Goal: Task Accomplishment & Management: Manage account settings

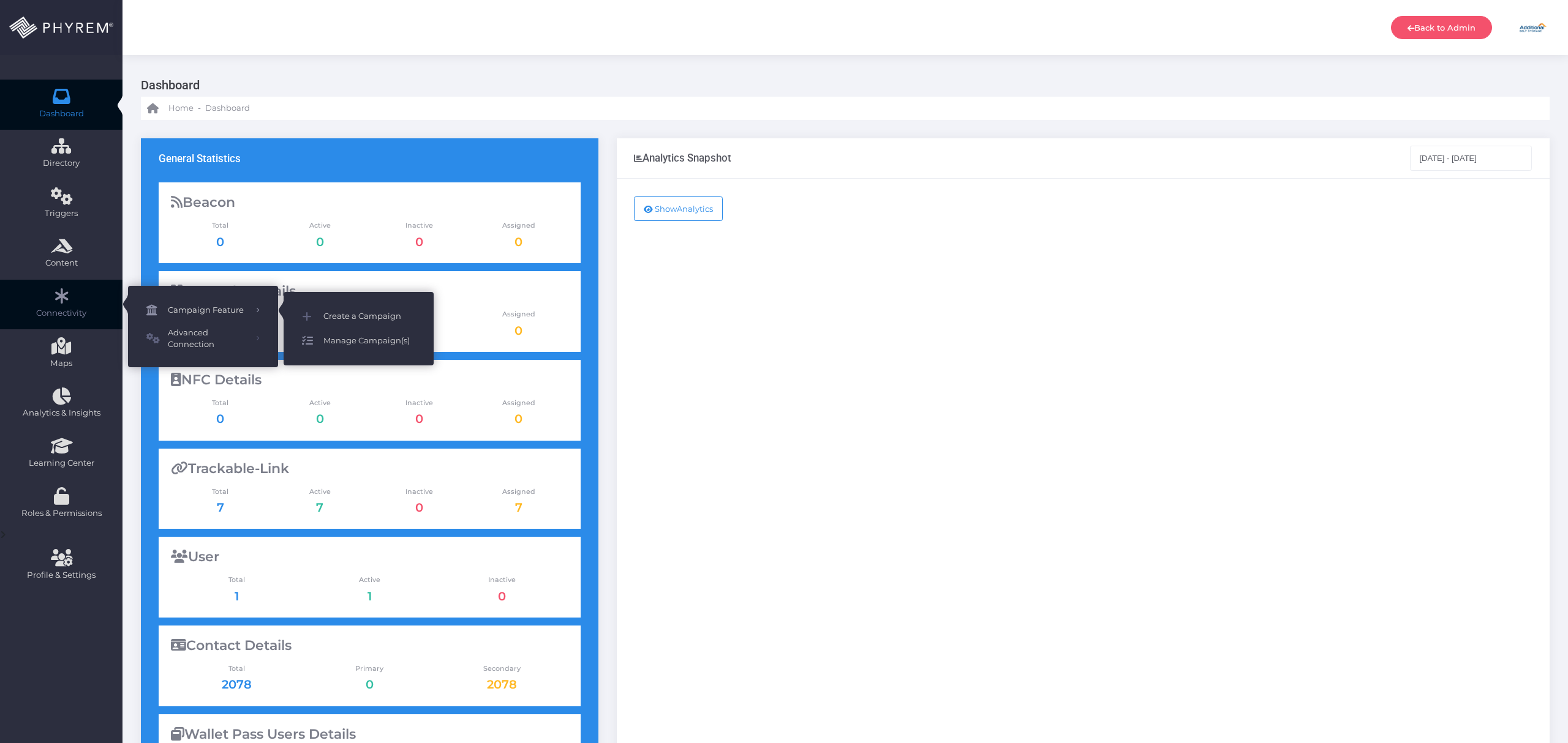
click at [372, 347] on span "Manage Campaign(s)" at bounding box center [369, 341] width 92 height 16
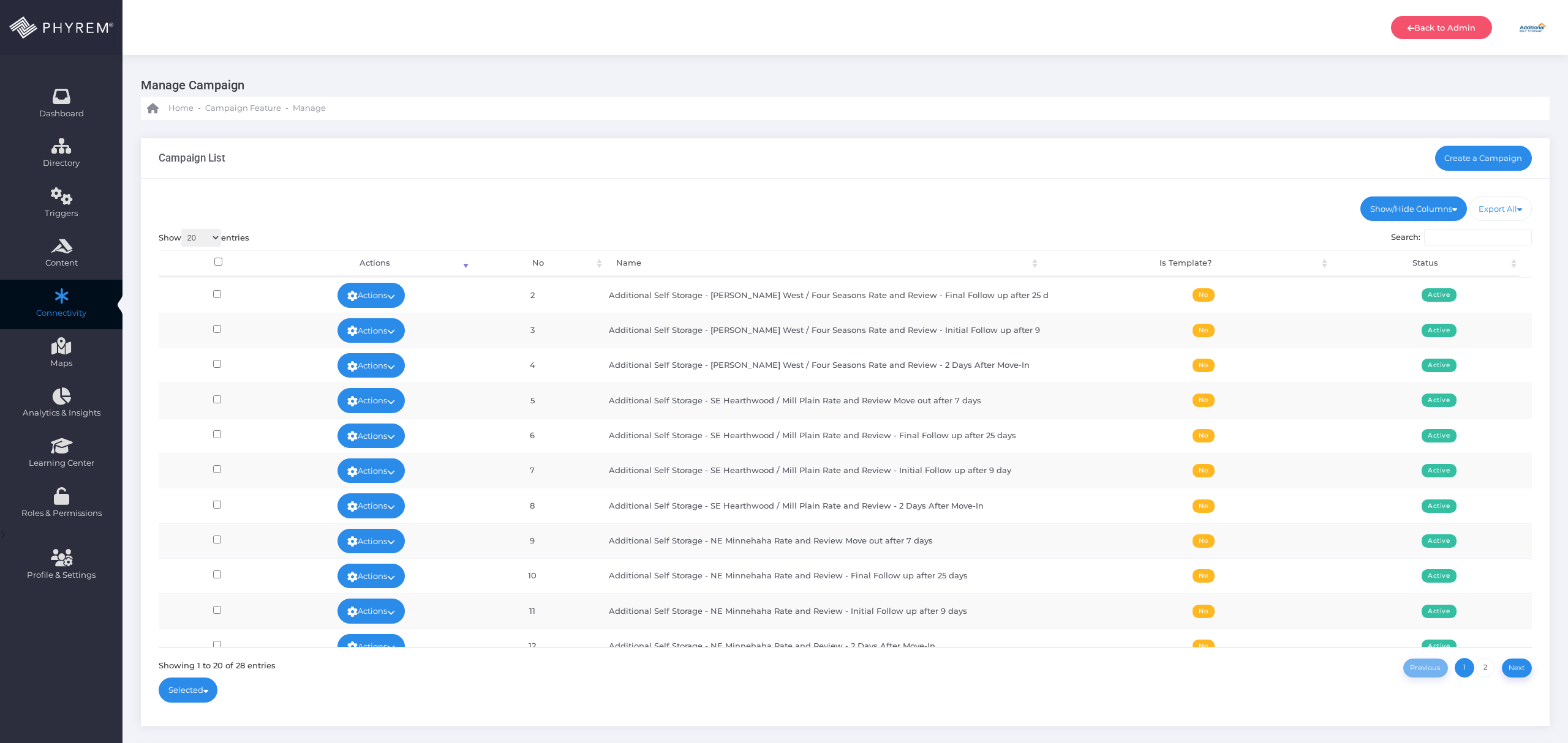
scroll to position [245, 0]
click at [403, 403] on link "Actions" at bounding box center [371, 400] width 67 height 25
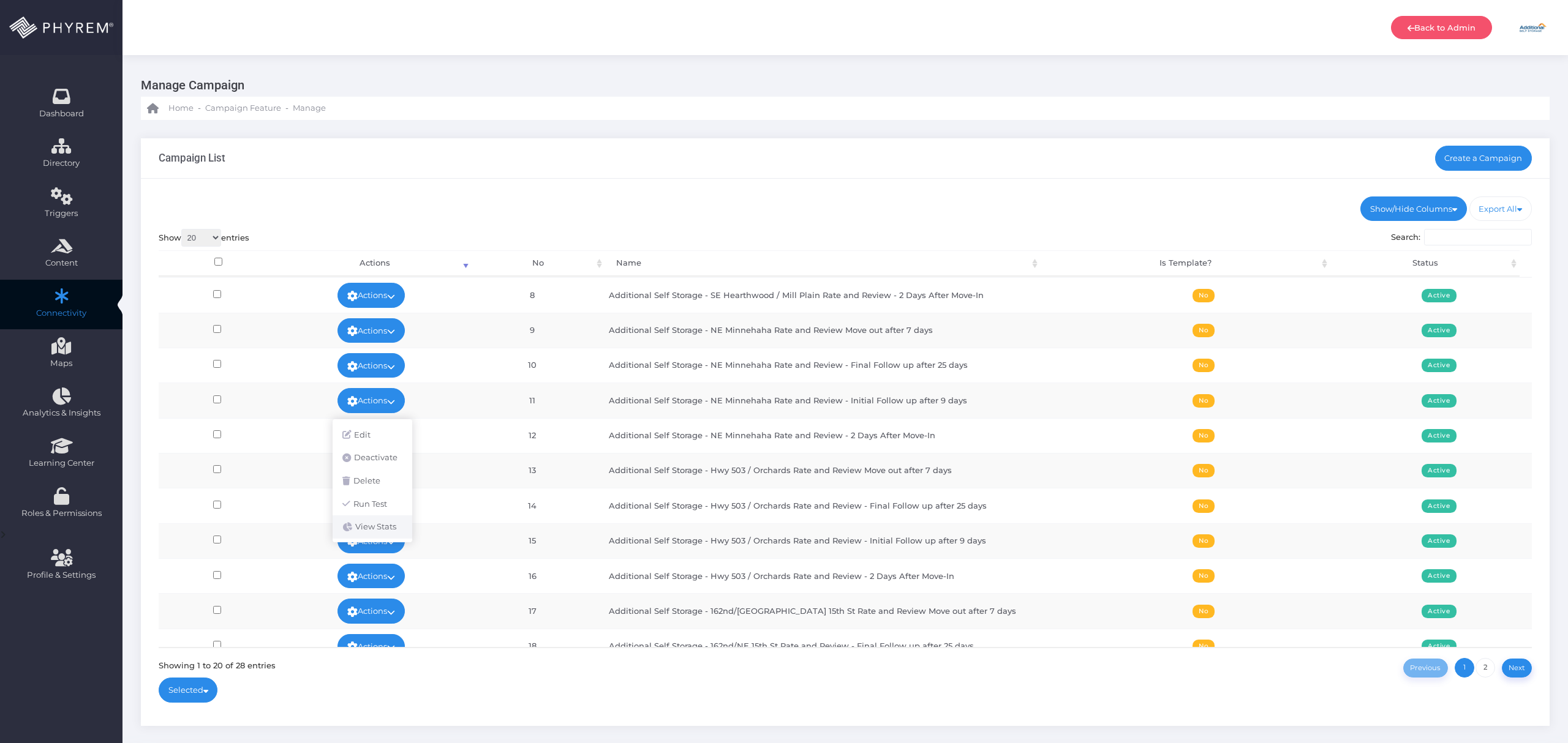
click at [398, 527] on link "View Stats" at bounding box center [373, 527] width 80 height 23
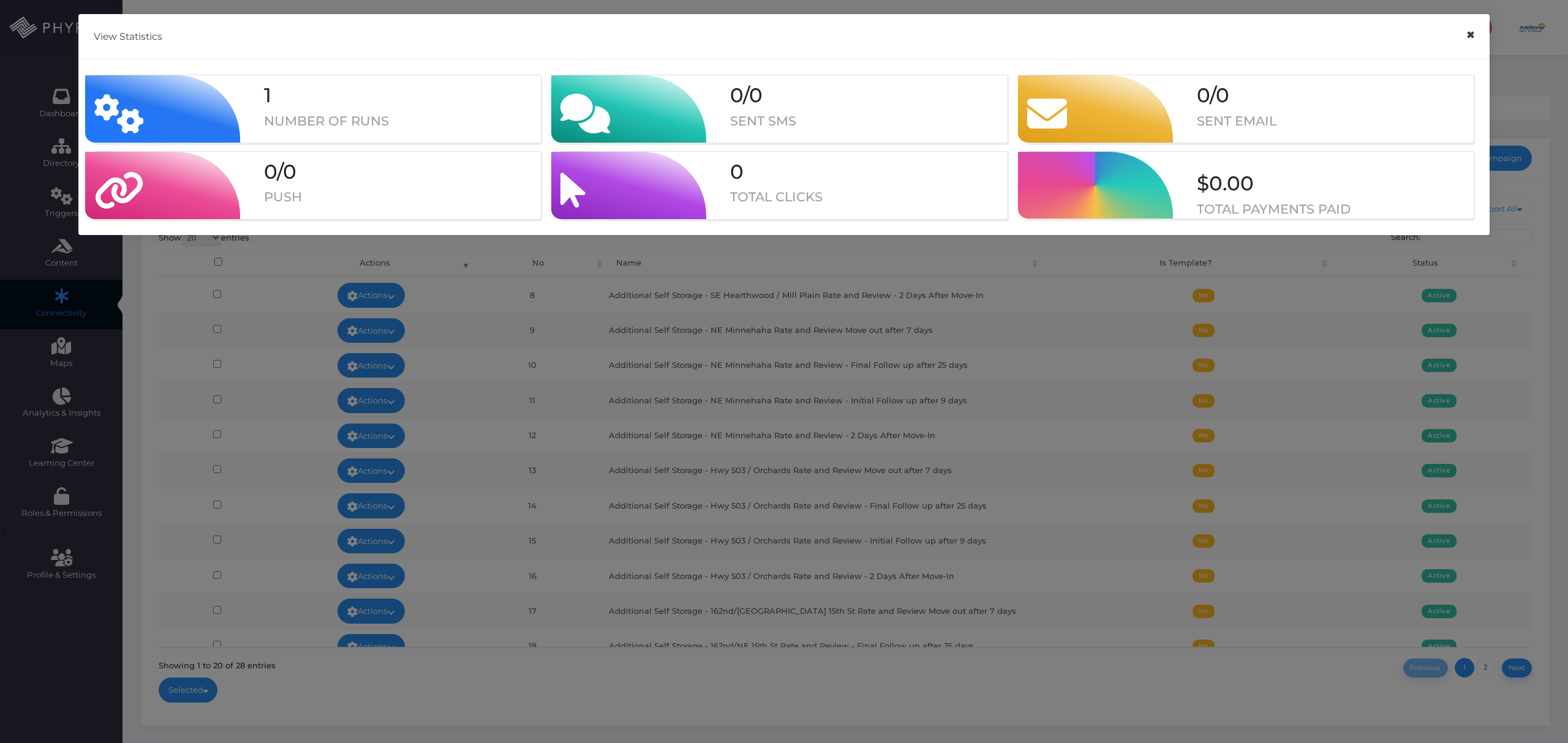
click at [1472, 35] on button "×" at bounding box center [1470, 35] width 24 height 27
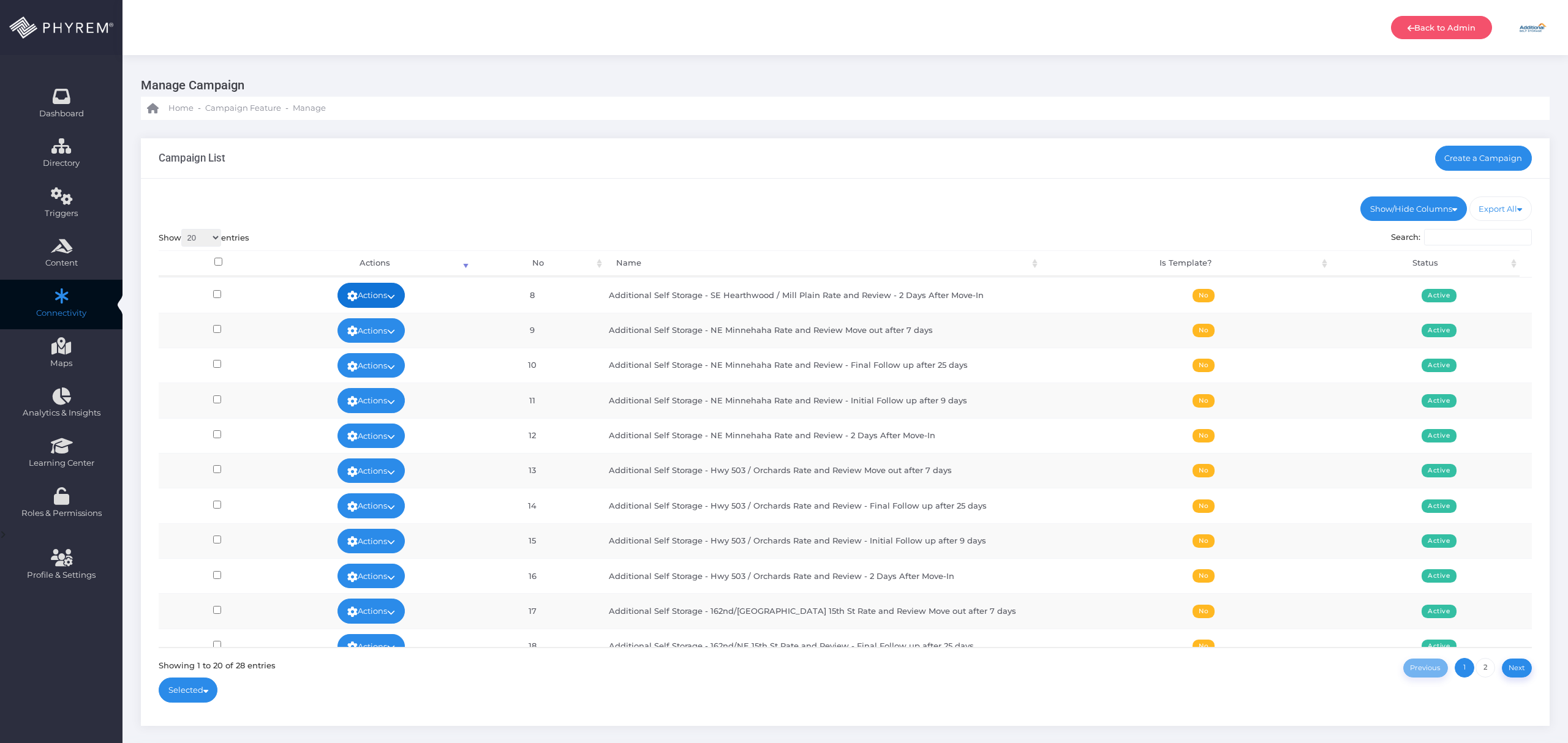
click at [395, 296] on icon at bounding box center [390, 296] width 8 height 0
click at [385, 416] on link "View Stats" at bounding box center [373, 419] width 80 height 23
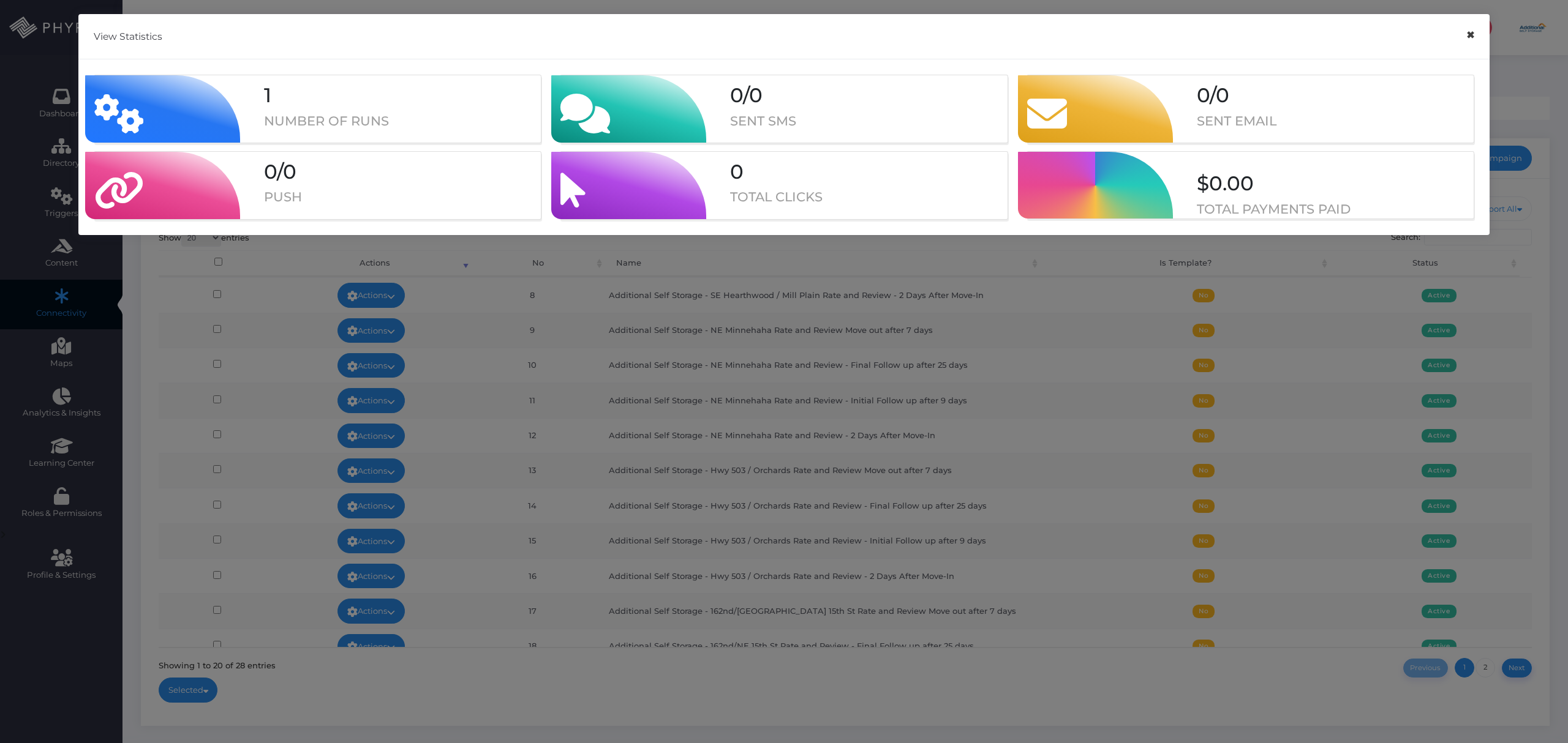
click at [1467, 32] on button "×" at bounding box center [1470, 35] width 24 height 27
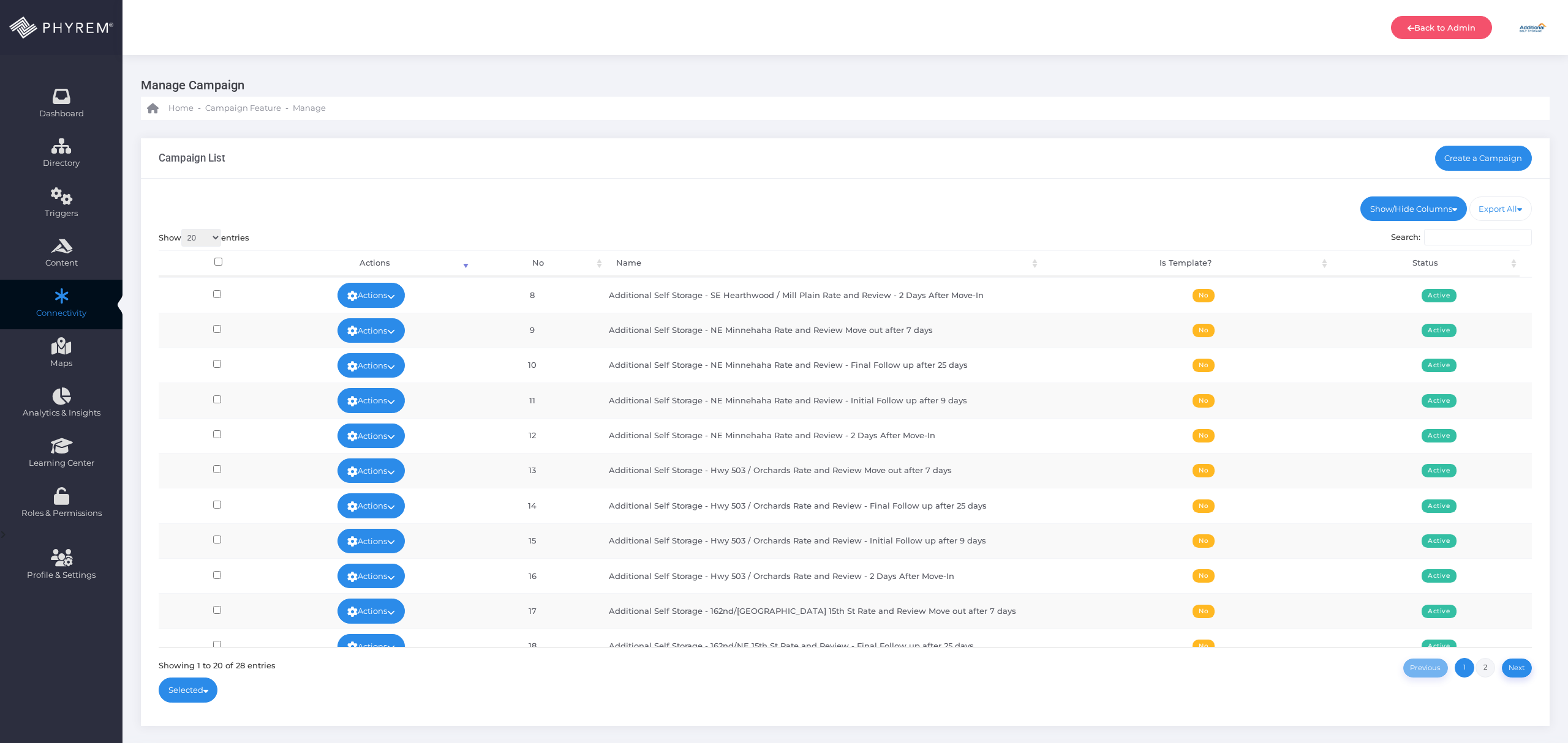
click at [1482, 665] on link "2" at bounding box center [1485, 668] width 20 height 20
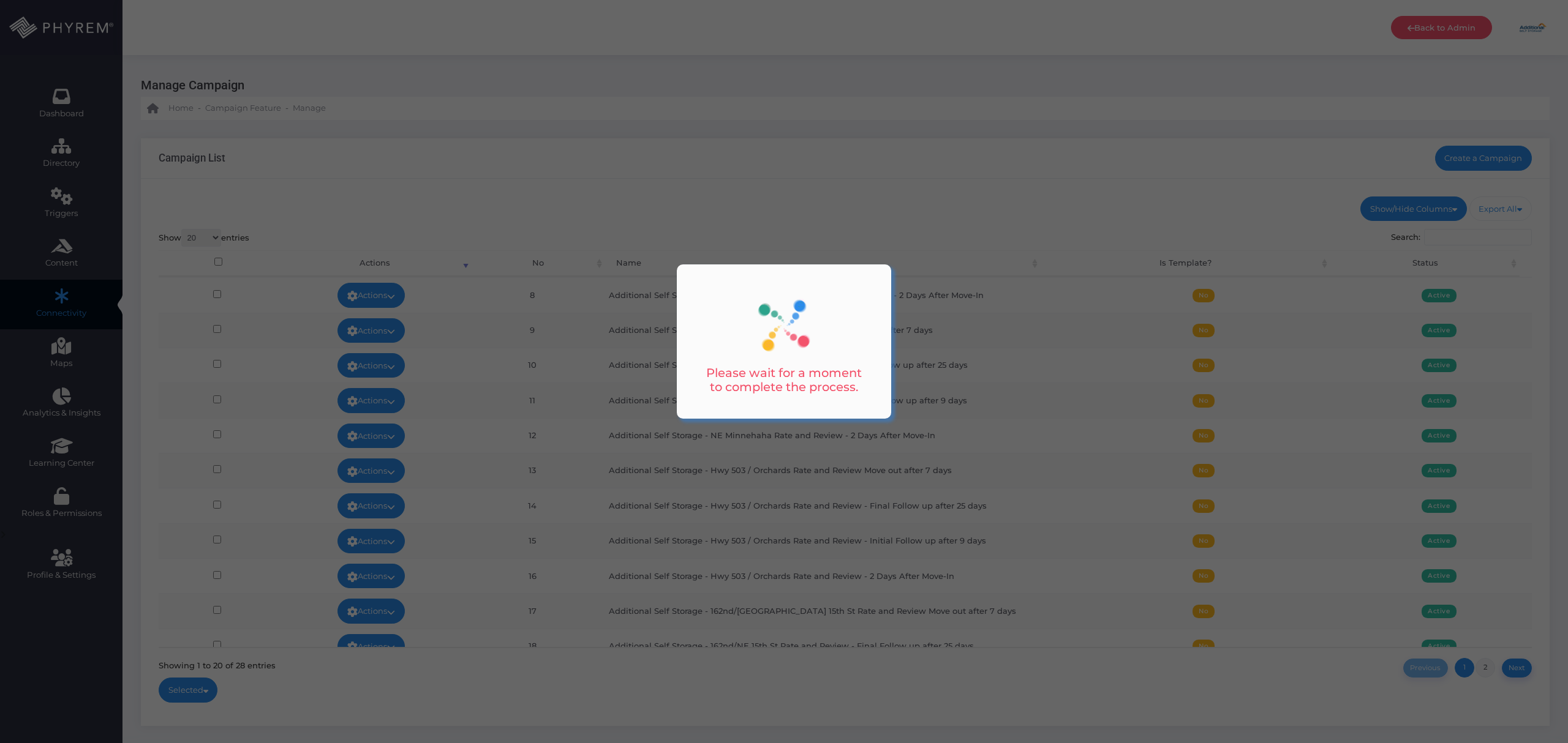
scroll to position [0, 0]
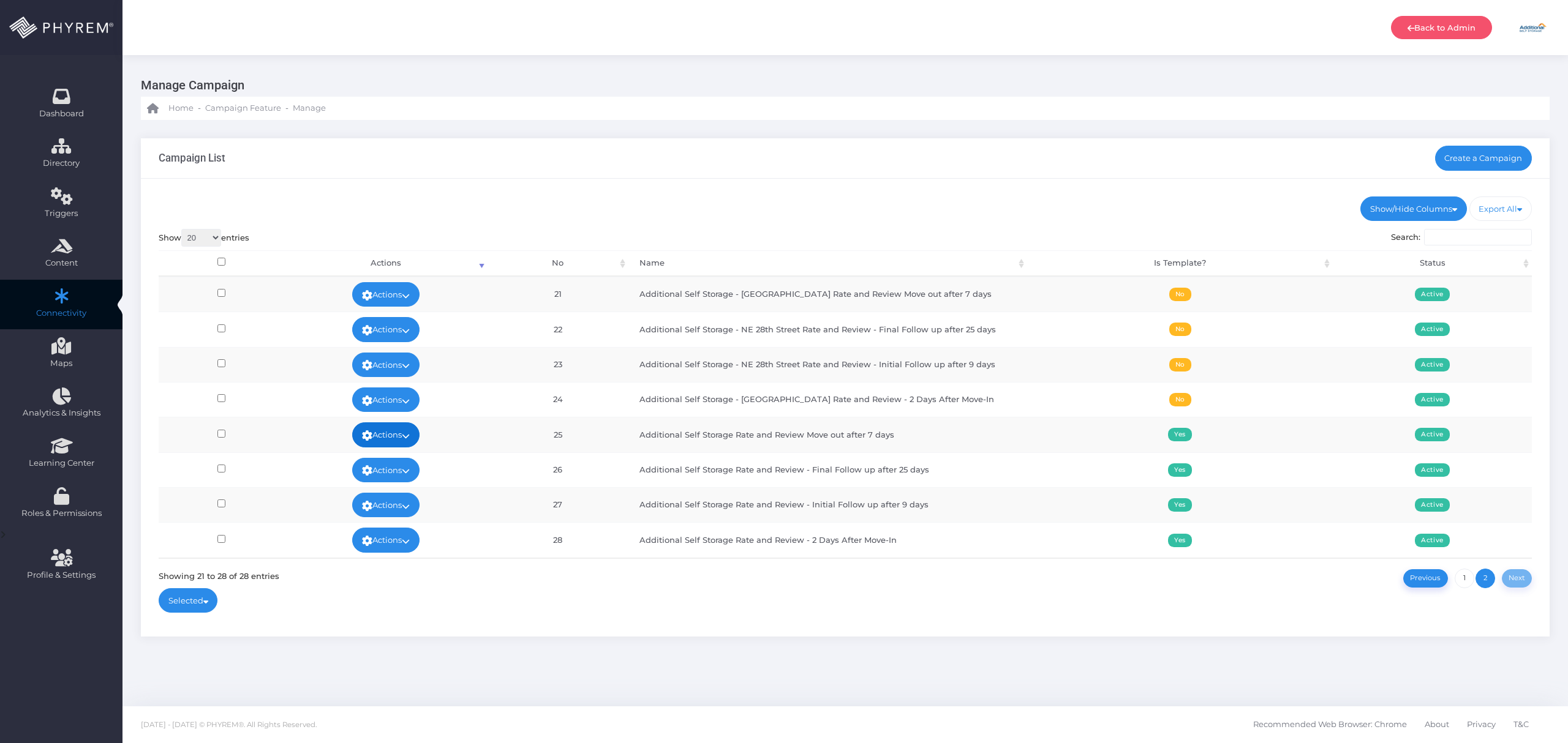
click at [390, 440] on link "Actions" at bounding box center [386, 434] width 67 height 25
click at [400, 532] on link "View Stats" at bounding box center [384, 534] width 80 height 23
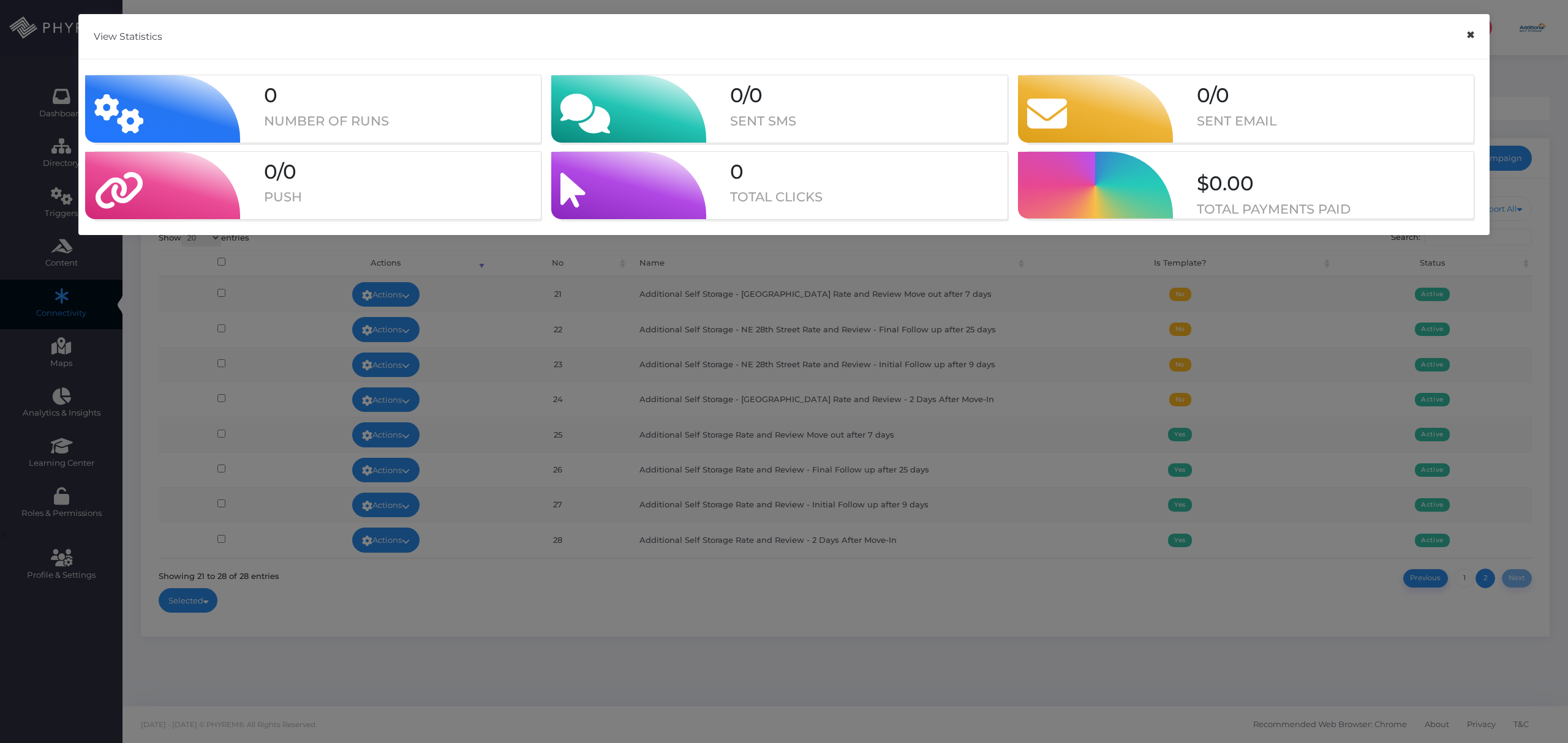
click at [1473, 37] on button "×" at bounding box center [1470, 35] width 24 height 27
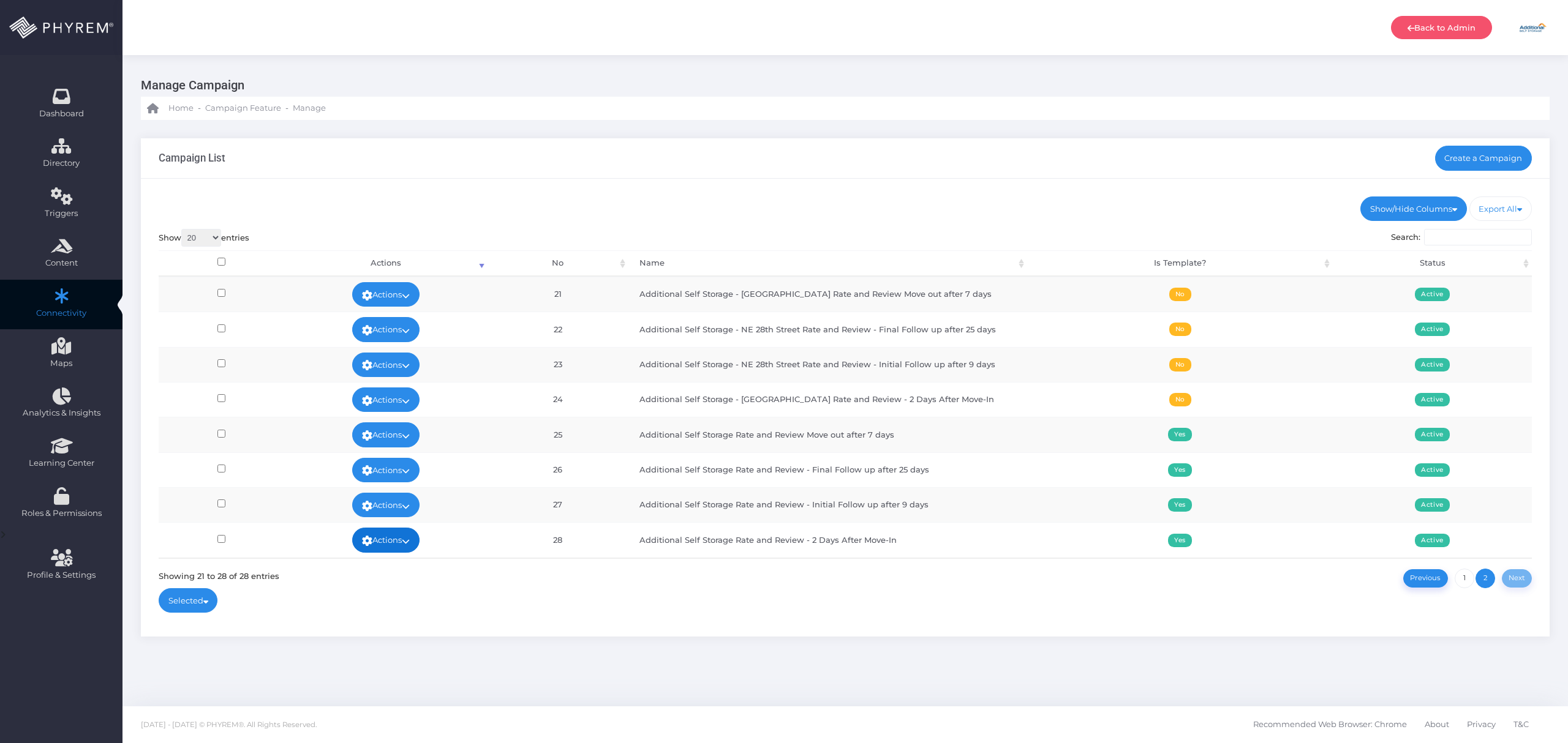
click at [403, 547] on link "Actions" at bounding box center [386, 540] width 67 height 25
click at [404, 517] on link "View Stats" at bounding box center [384, 516] width 80 height 23
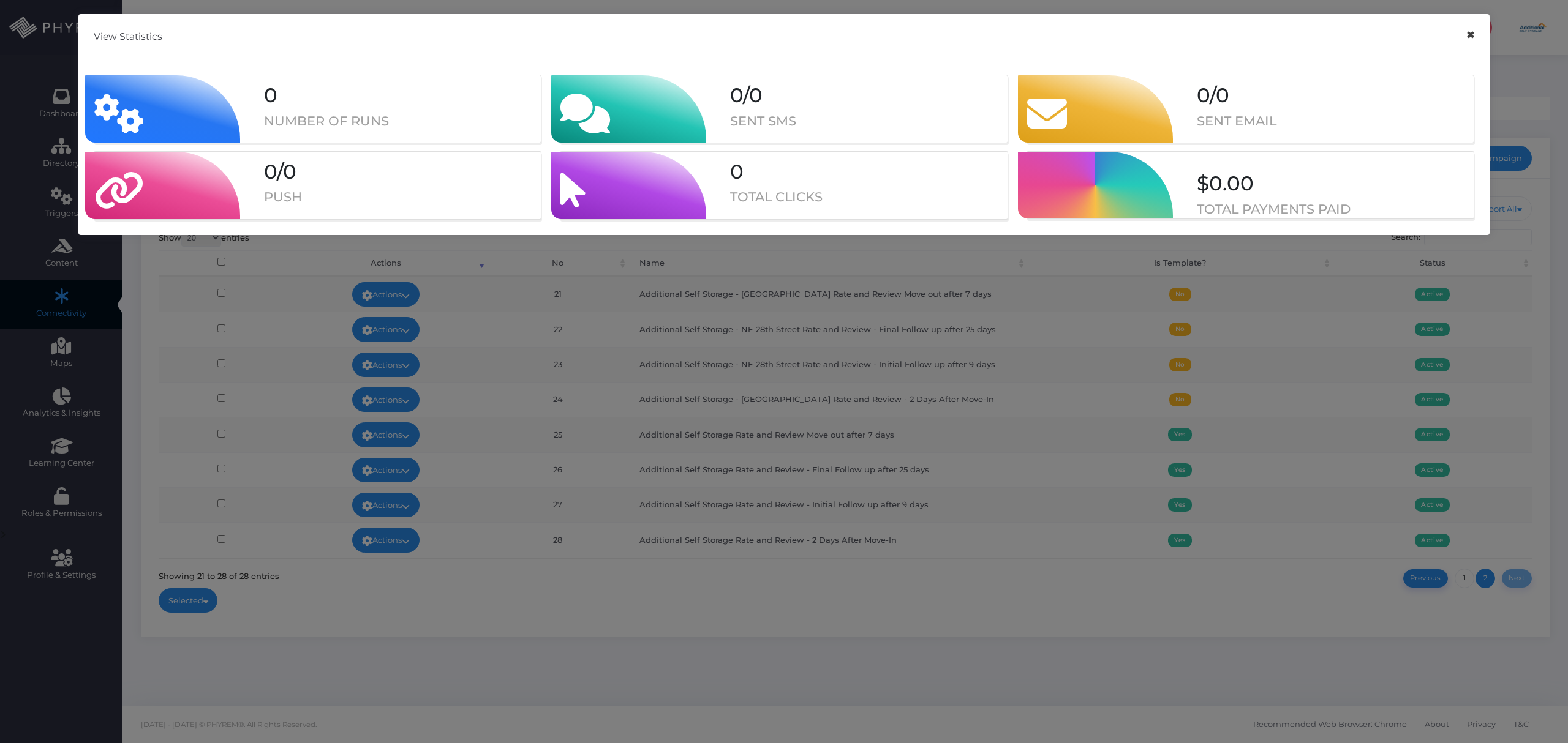
click at [1473, 30] on button "×" at bounding box center [1470, 35] width 24 height 27
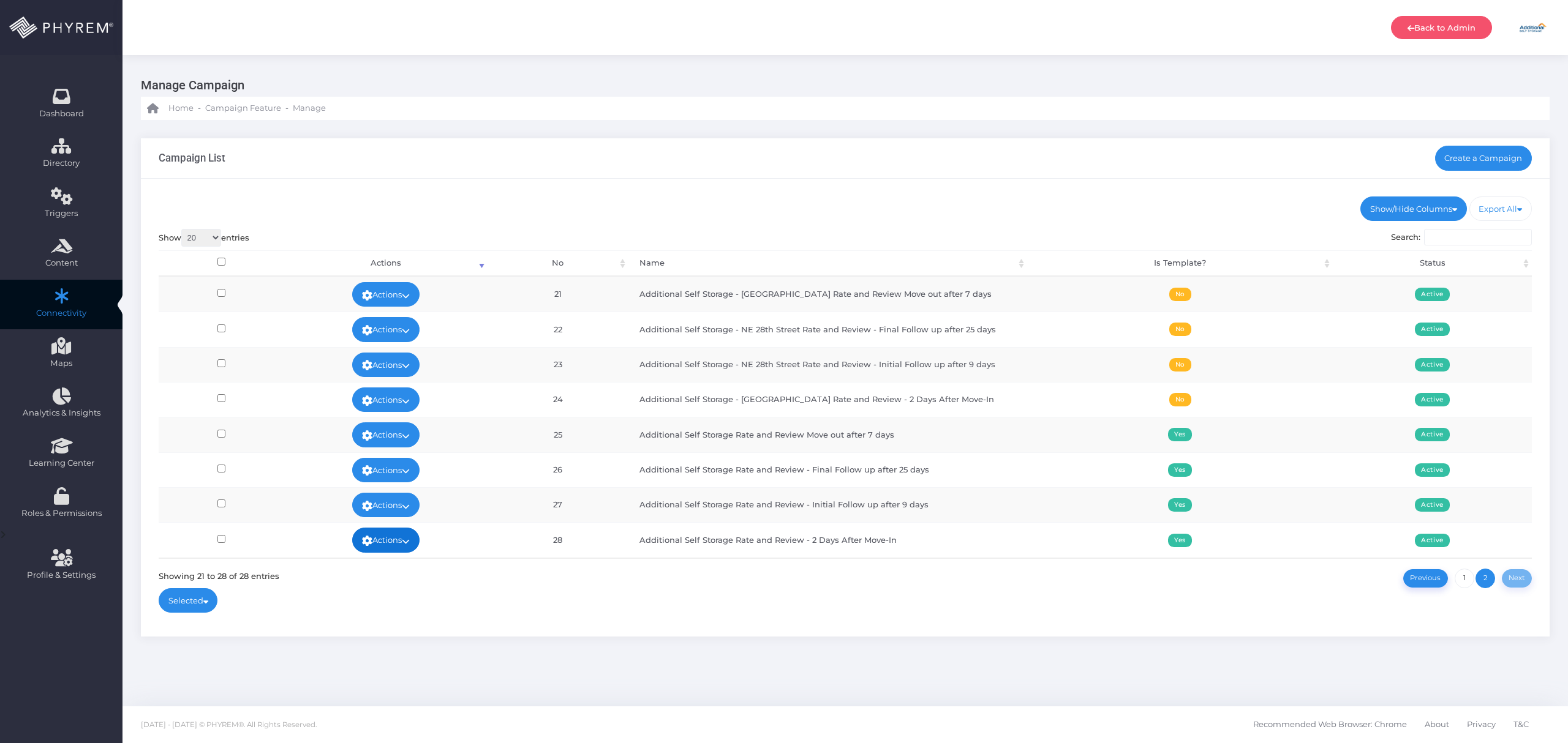
click at [397, 543] on link "Actions" at bounding box center [386, 540] width 67 height 25
click at [392, 445] on link "Edit" at bounding box center [384, 447] width 80 height 23
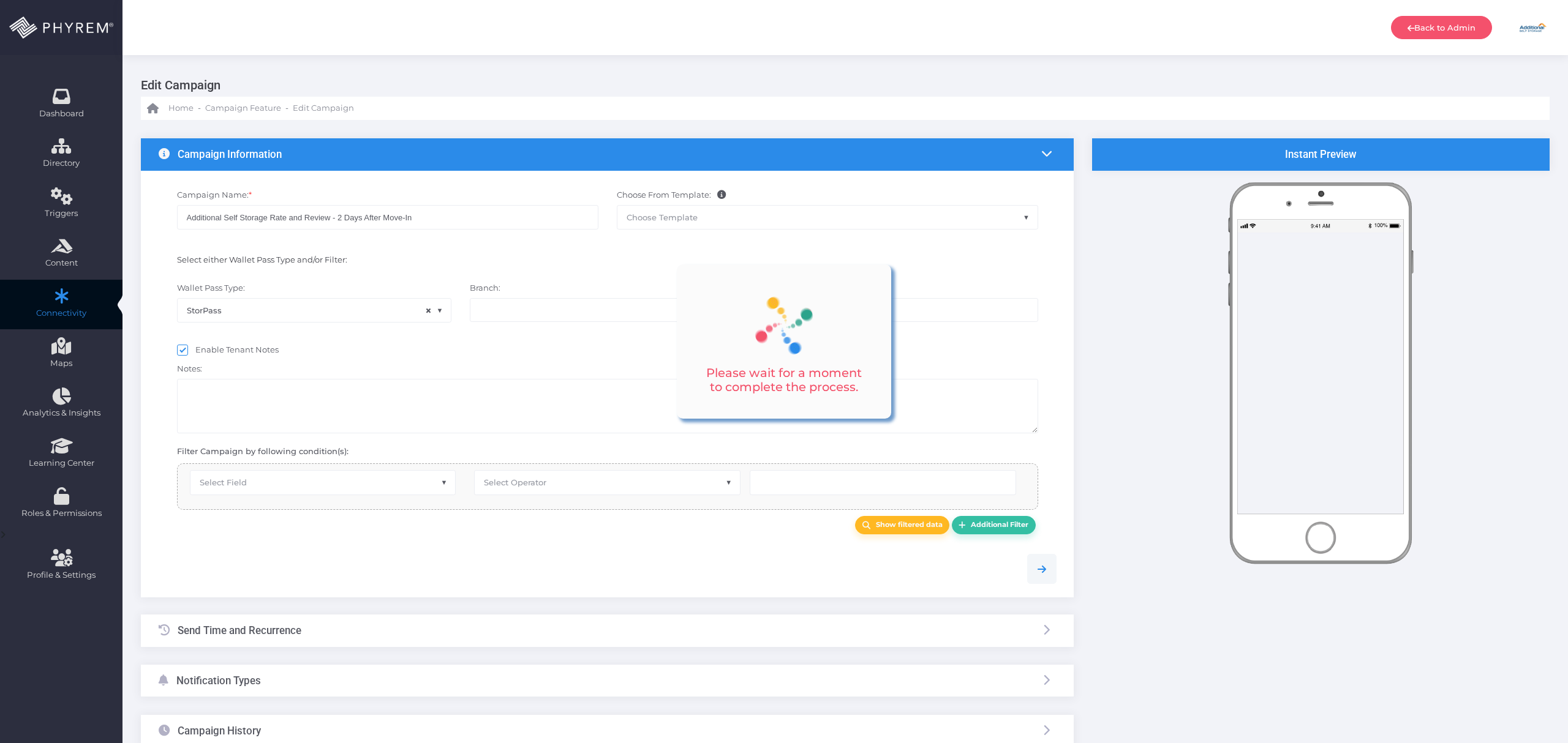
select select "15"
select select "1038"
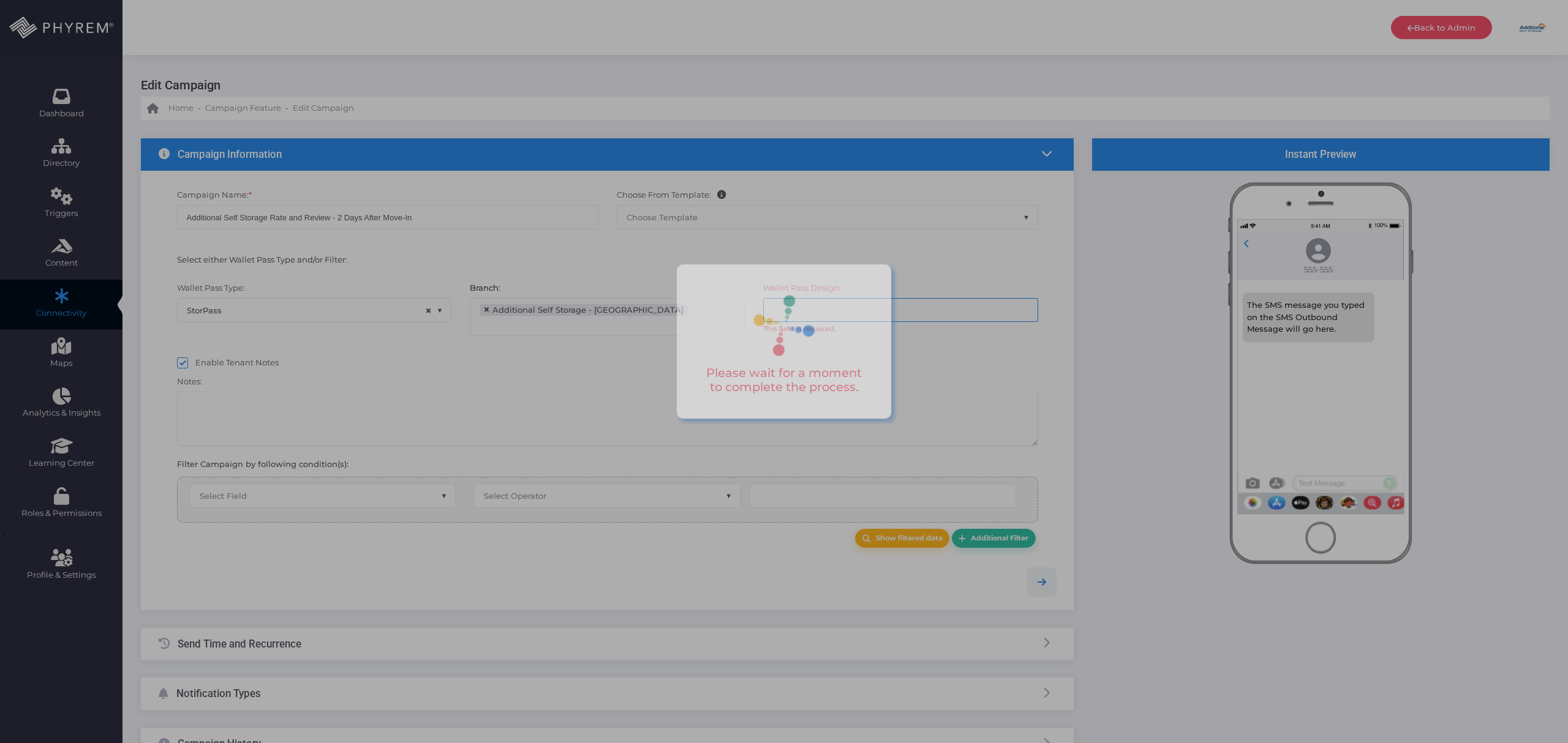
select select "after_x_days"
select select "2696"
select select "pr_wallet_users.created_date"
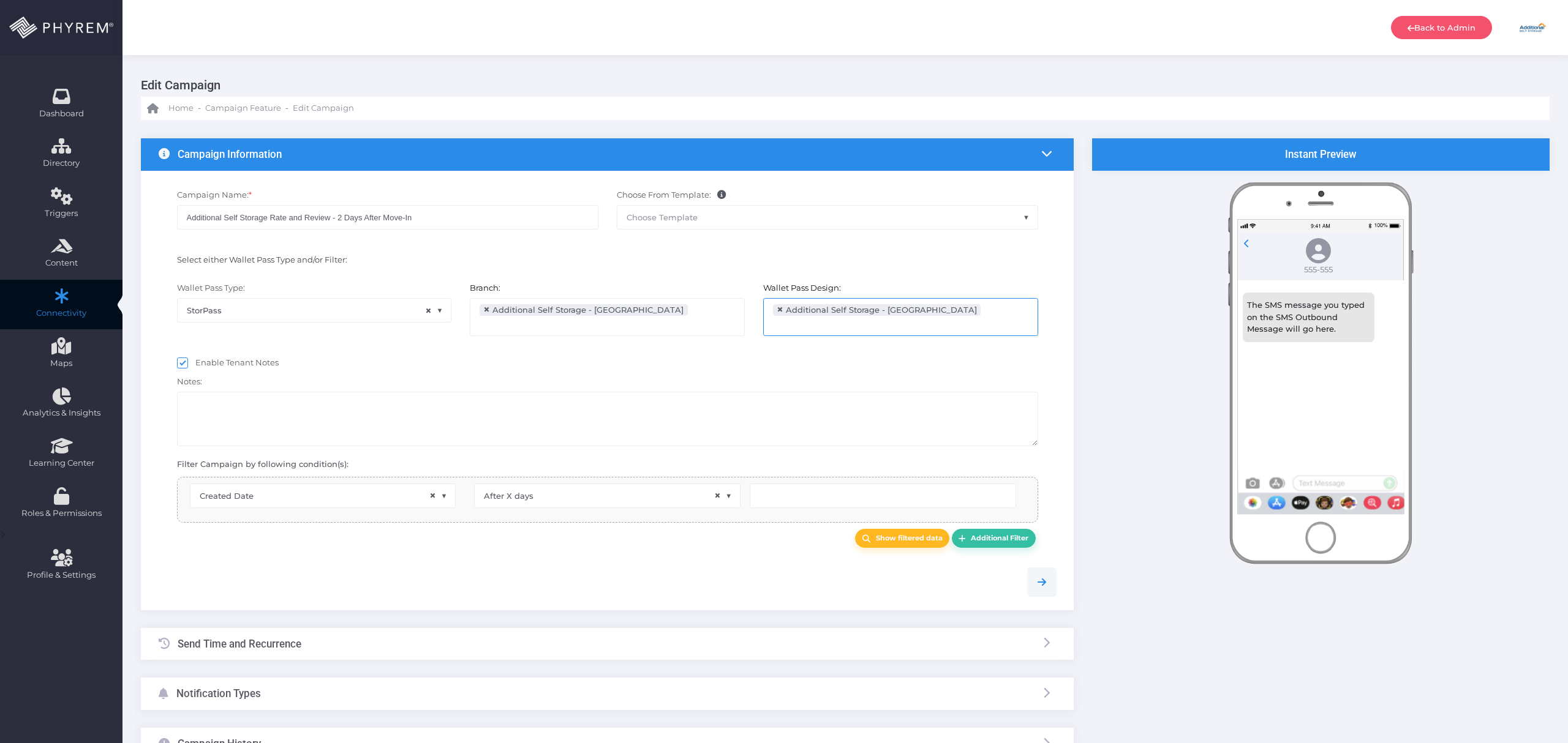
scroll to position [20, 0]
type input "2"
select select "pr_wallet_users.voided"
select select "equals"
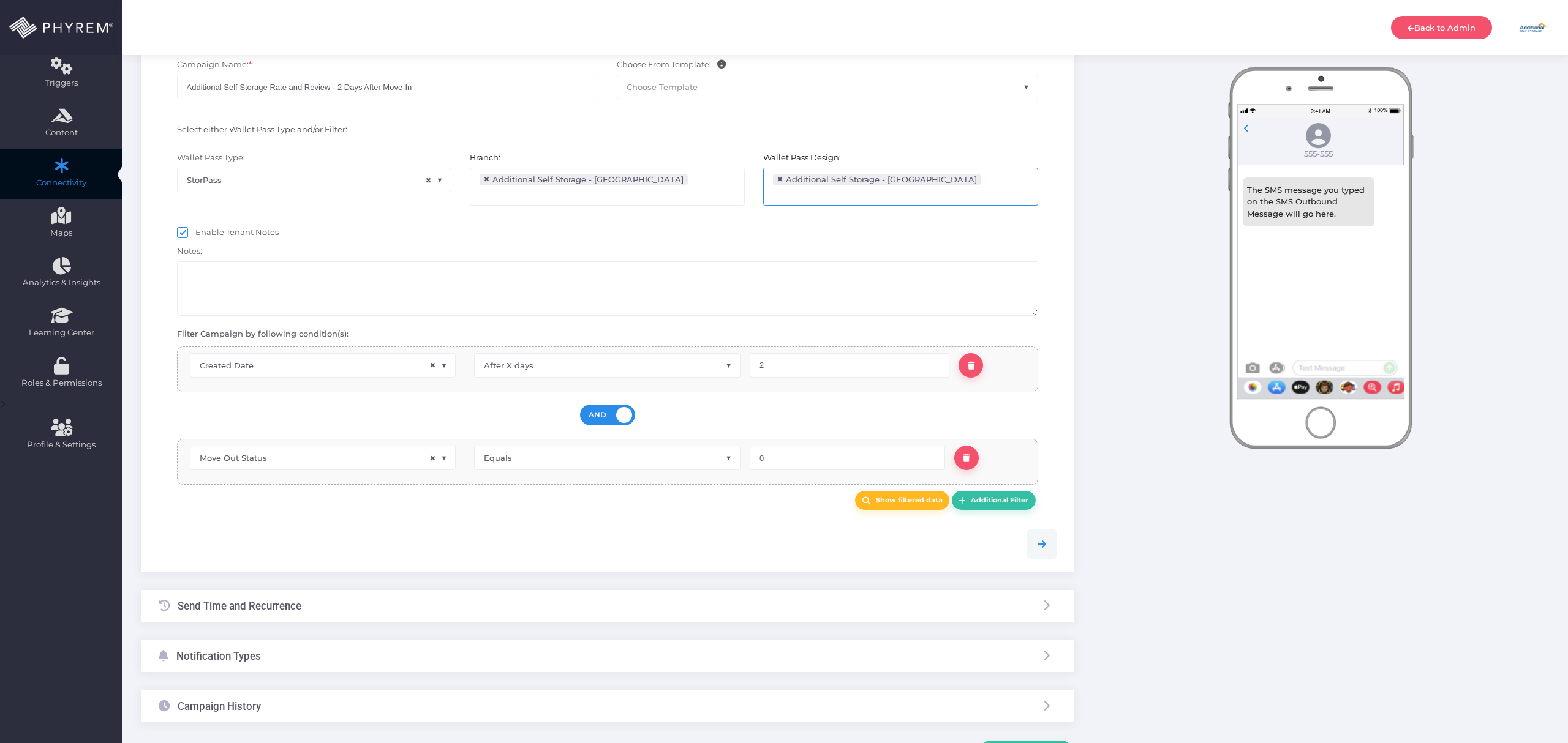
scroll to position [0, 0]
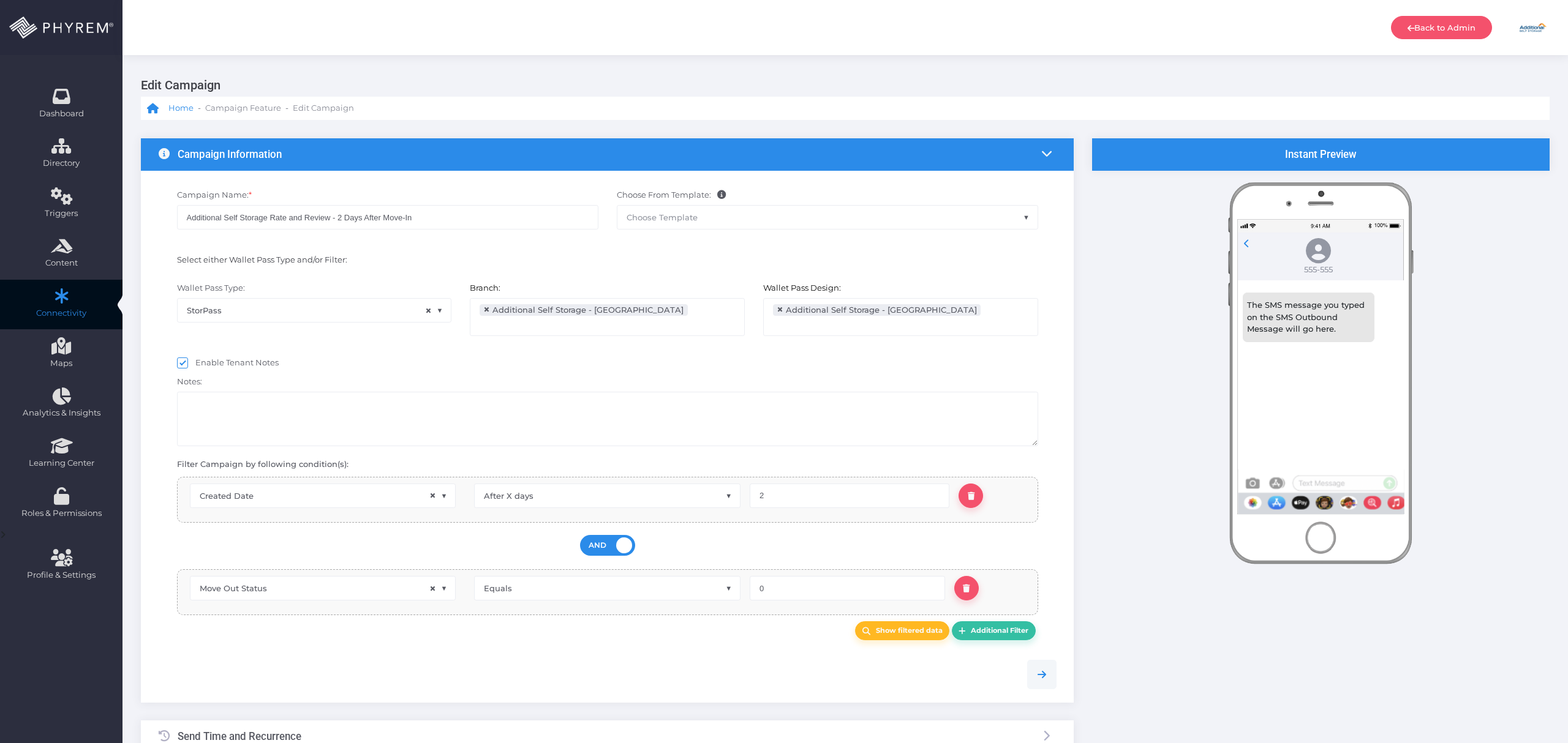
click at [177, 109] on span "Home" at bounding box center [181, 108] width 25 height 12
